Goal: Transaction & Acquisition: Purchase product/service

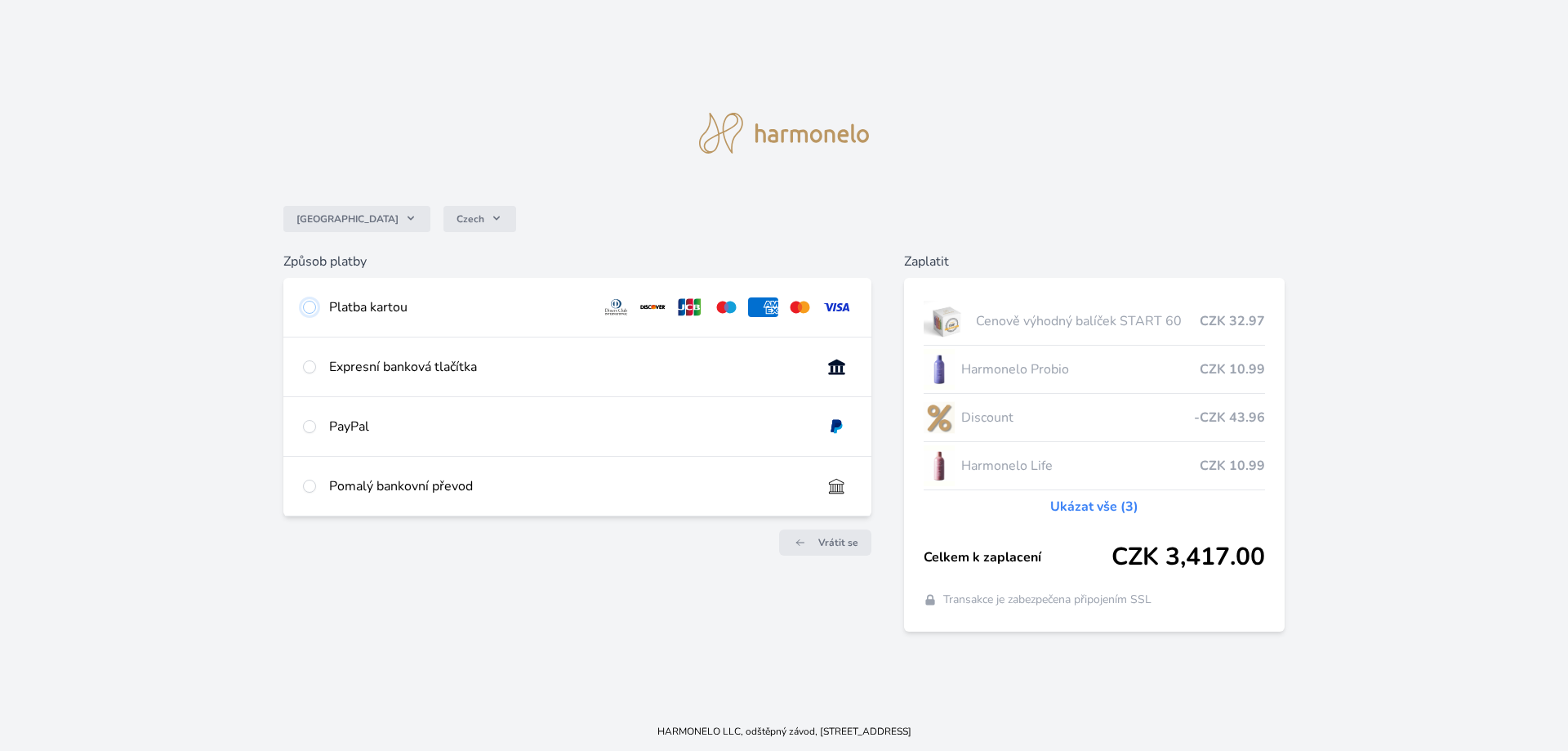
click at [316, 308] on input "radio" at bounding box center [309, 307] width 13 height 13
radio input "true"
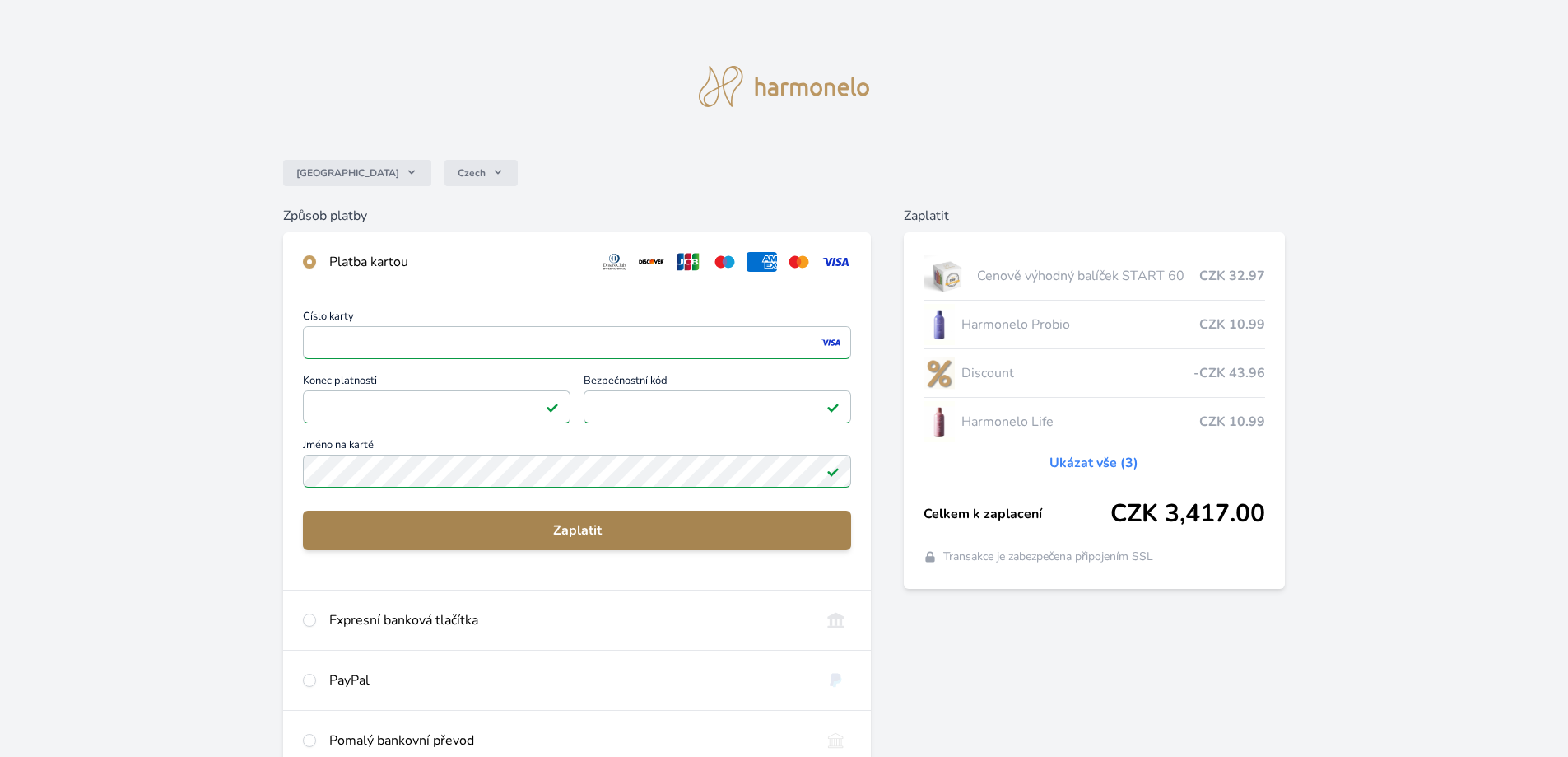
click at [598, 538] on span "Zaplatit" at bounding box center [577, 530] width 522 height 20
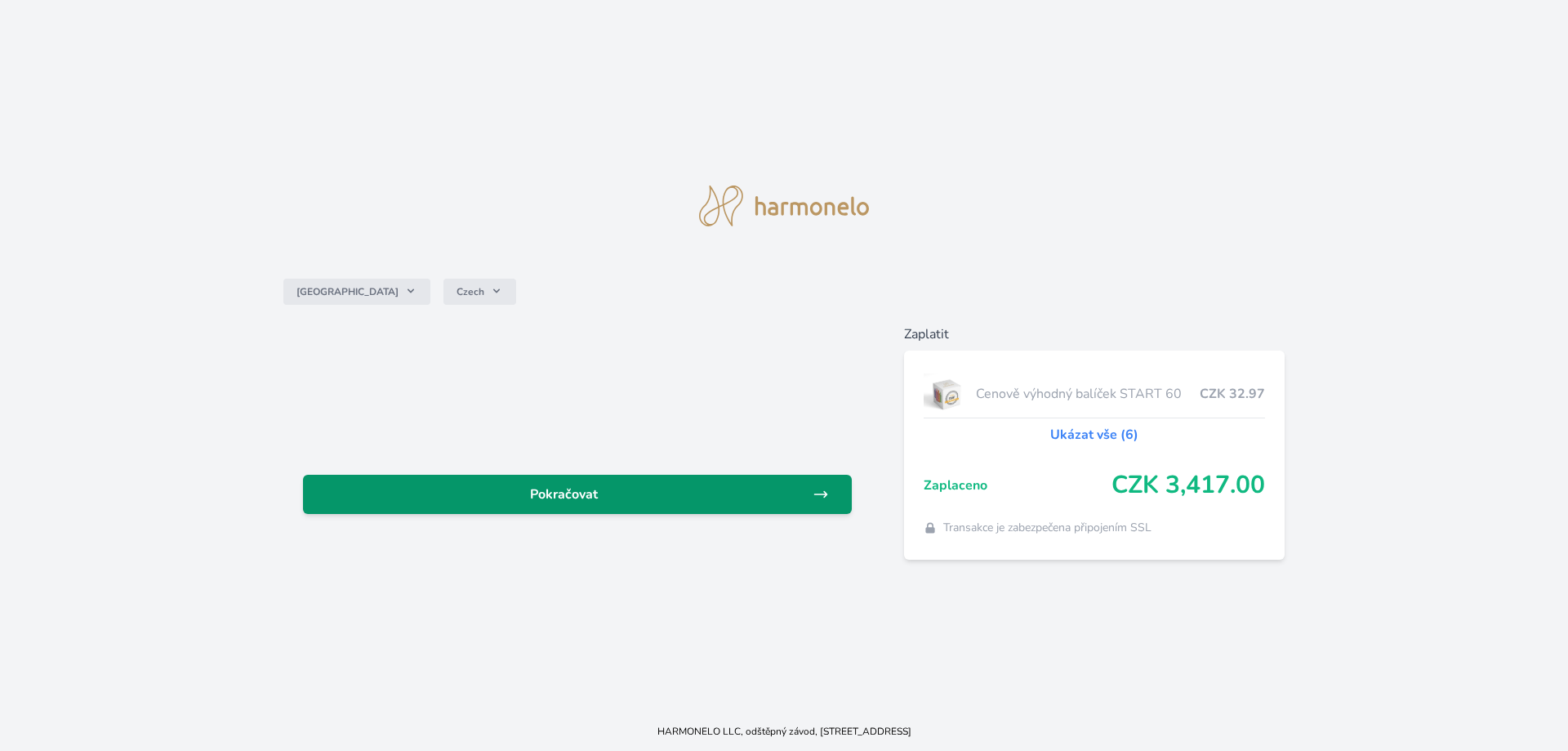
click at [558, 491] on span "Pokračovat" at bounding box center [563, 494] width 497 height 20
